Goal: Information Seeking & Learning: Compare options

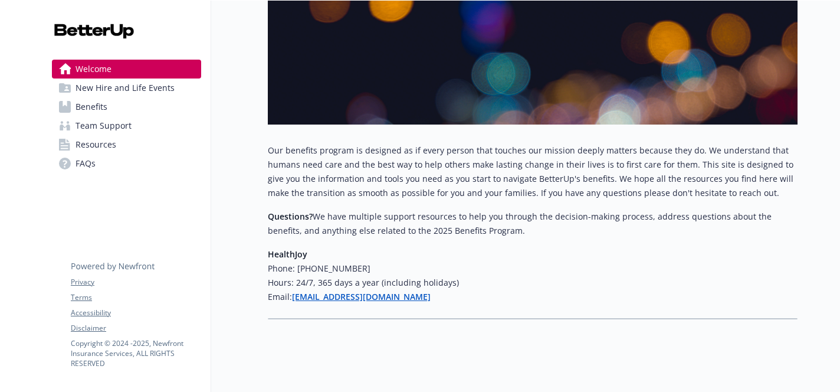
scroll to position [207, 0]
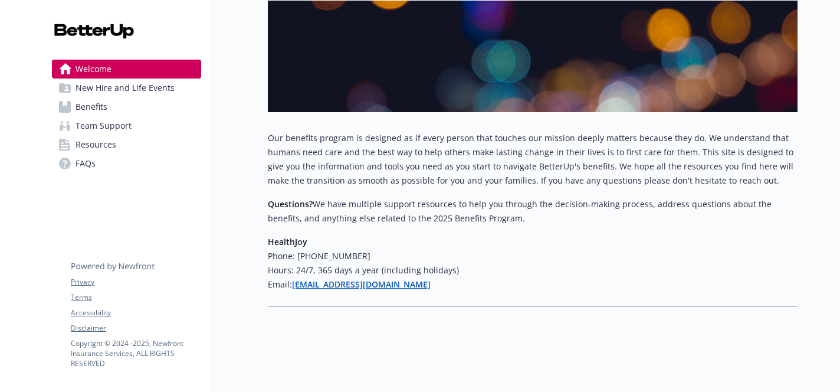
click at [90, 102] on span "Benefits" at bounding box center [92, 106] width 32 height 19
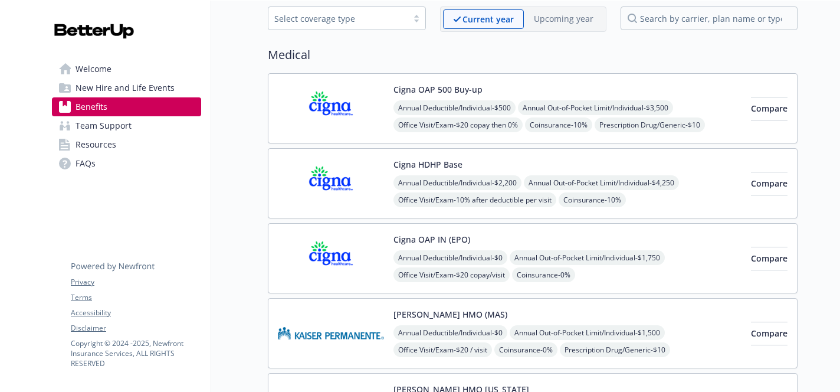
scroll to position [54, 0]
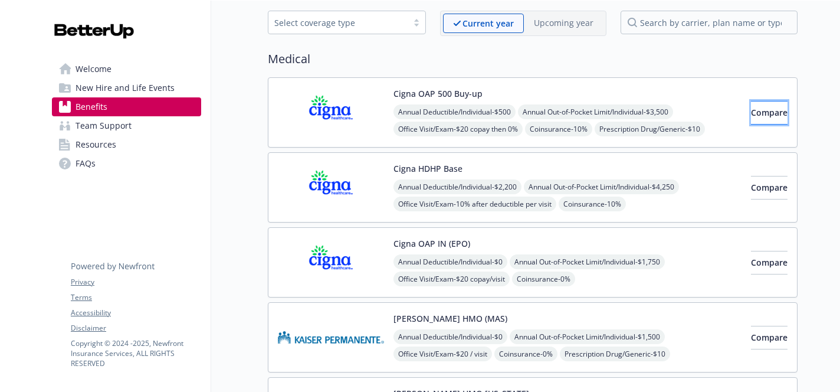
click at [764, 112] on span "Compare" at bounding box center [769, 112] width 37 height 11
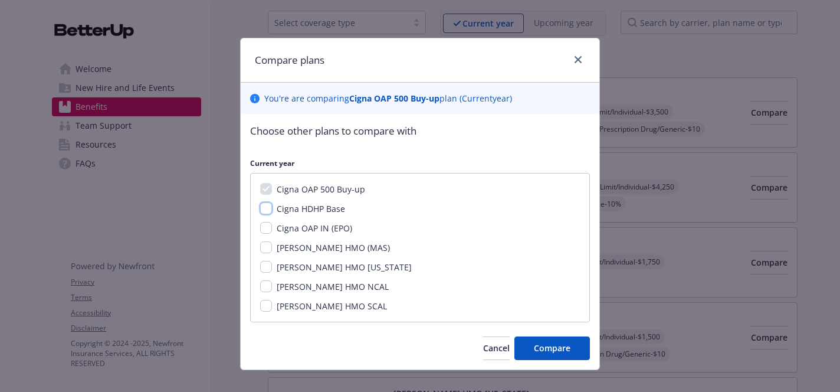
click at [263, 207] on input "Cigna HDHP Base" at bounding box center [266, 208] width 12 height 12
checkbox input "true"
click at [268, 233] on input "Cigna OAP IN (EPO)" at bounding box center [266, 228] width 12 height 12
checkbox input "true"
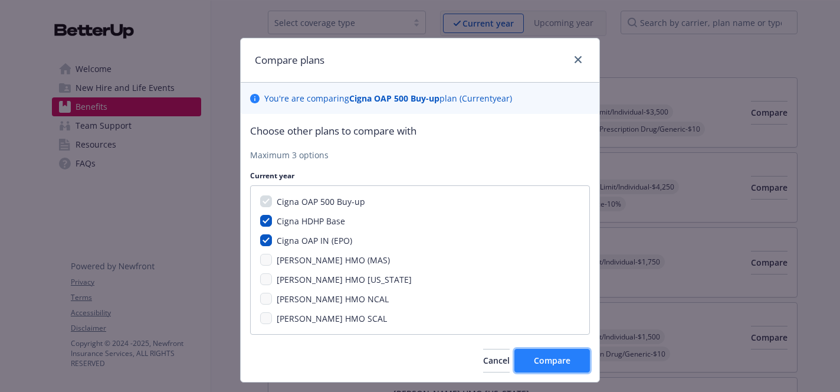
click at [568, 356] on span "Compare" at bounding box center [552, 360] width 37 height 11
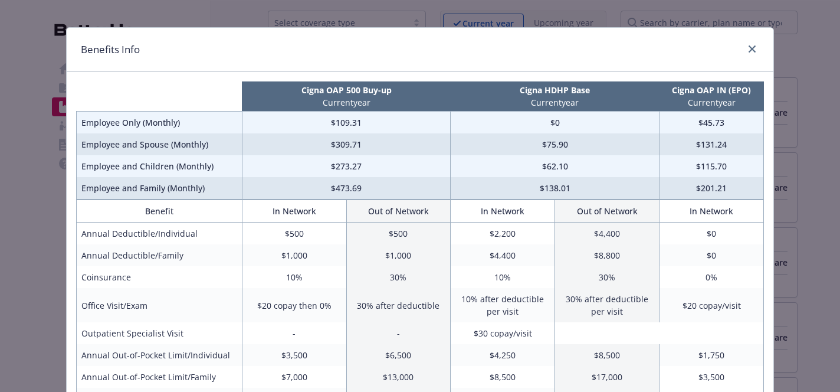
scroll to position [12, 0]
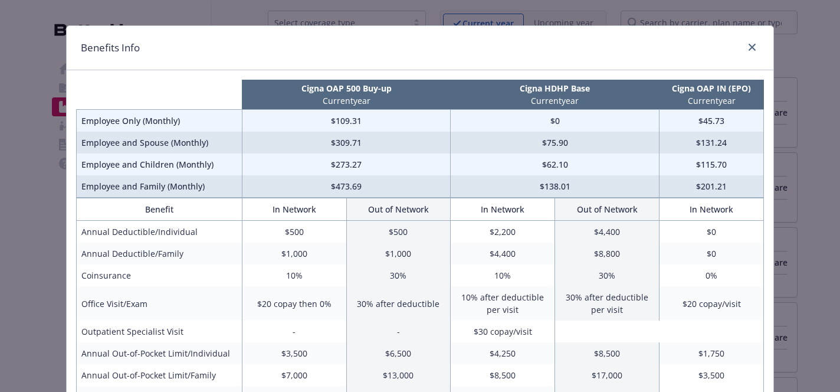
click at [33, 137] on div "Benefits Info Cigna OAP 500 Buy-up Current year Cigna HDHP Base Current year Ci…" at bounding box center [420, 196] width 840 height 392
